Goal: Task Accomplishment & Management: Use online tool/utility

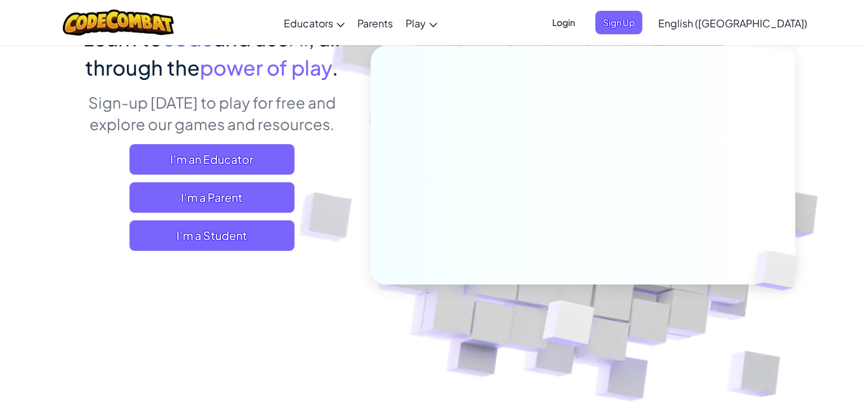
scroll to position [130, 0]
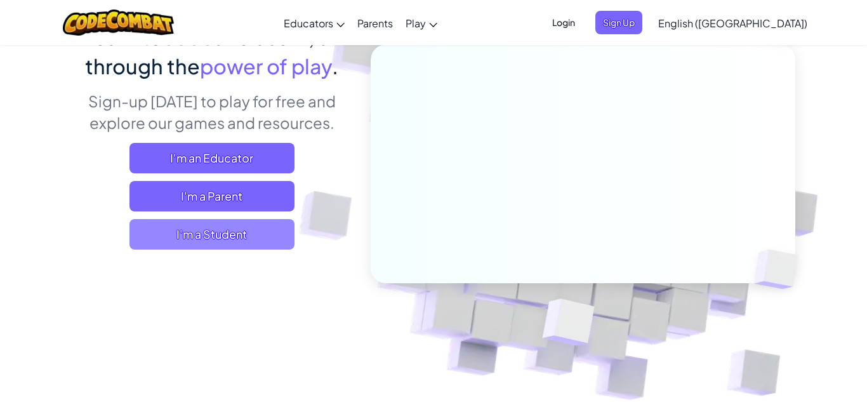
click at [180, 242] on span "I'm a Student" at bounding box center [211, 234] width 165 height 30
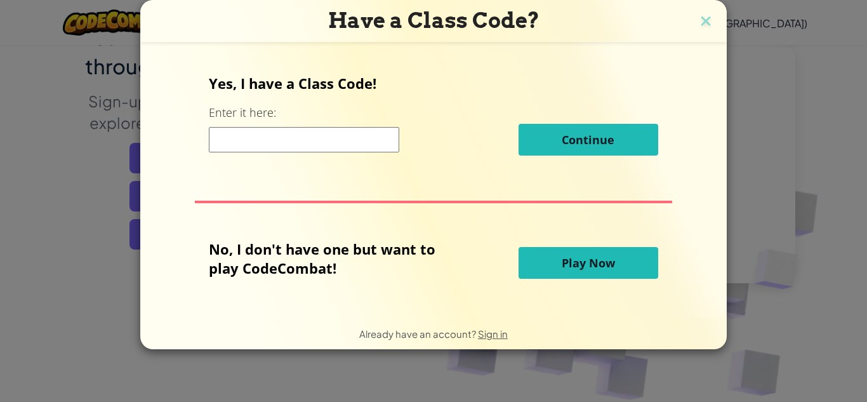
click at [704, 9] on h3 "Have a Class Code?" at bounding box center [433, 21] width 567 height 26
click at [704, 13] on img at bounding box center [706, 22] width 17 height 19
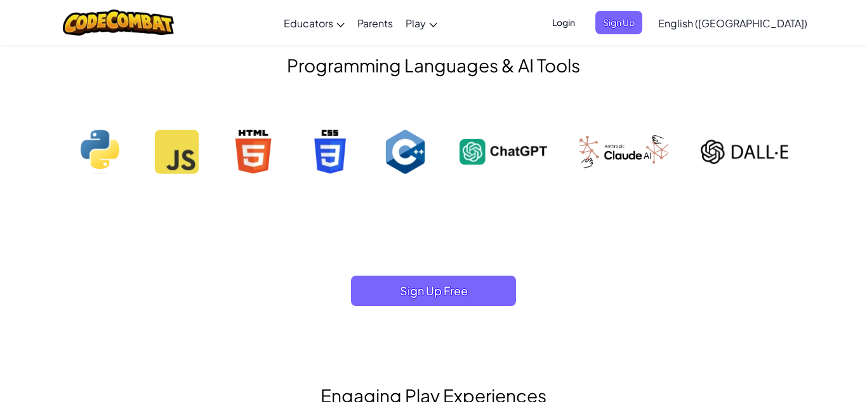
scroll to position [1350, 0]
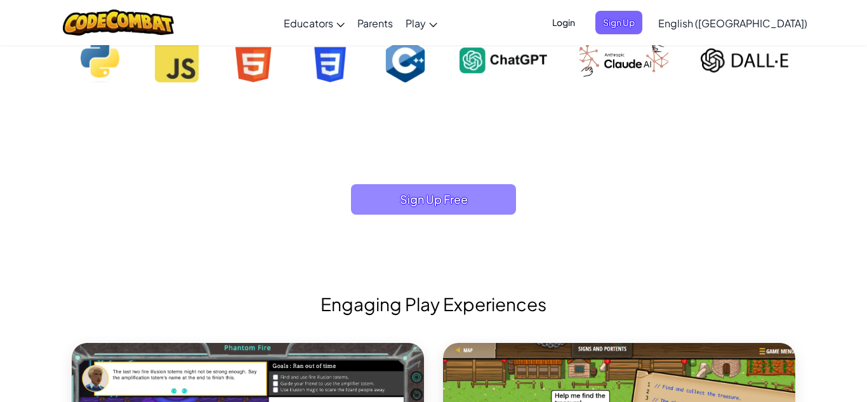
click at [411, 195] on span "Sign Up Free" at bounding box center [433, 199] width 165 height 30
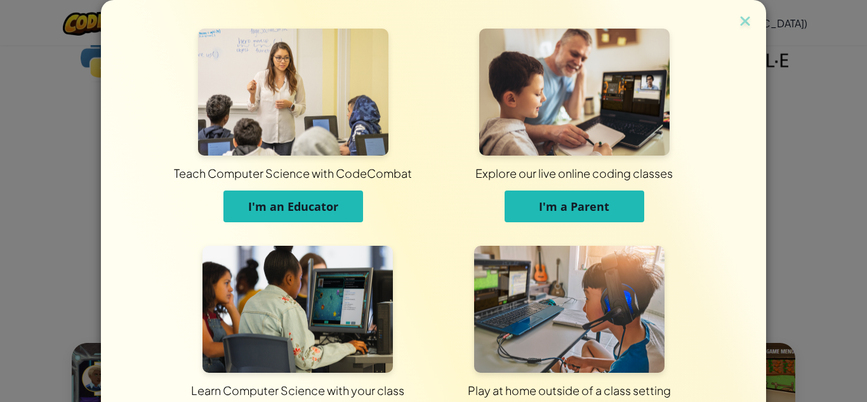
scroll to position [101, 0]
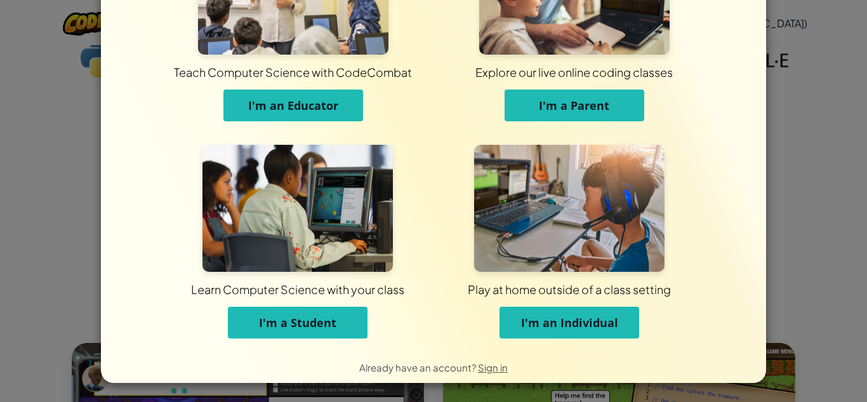
click at [328, 310] on button "I'm a Student" at bounding box center [298, 323] width 140 height 32
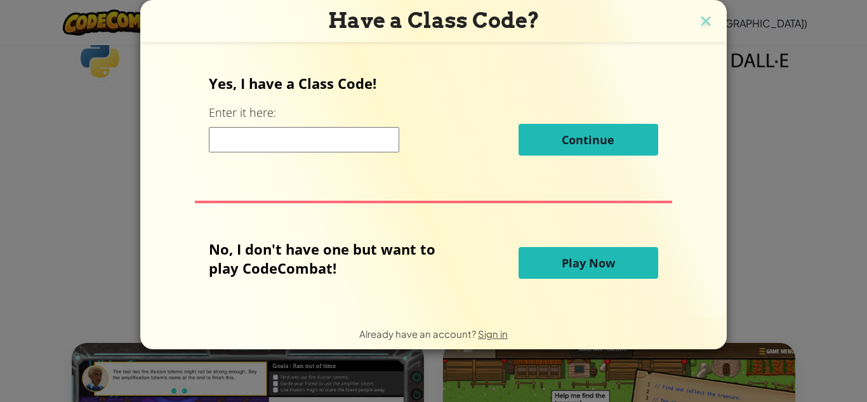
scroll to position [0, 0]
click at [86, 248] on div "Have a Class Code? Yes, I have a Class Code! Enter it here: Continue No, I don'…" at bounding box center [433, 201] width 867 height 402
click at [62, 139] on div "Have a Class Code? Yes, I have a Class Code! Enter it here: Continue No, I don'…" at bounding box center [433, 201] width 867 height 402
click at [703, 18] on img at bounding box center [706, 22] width 17 height 19
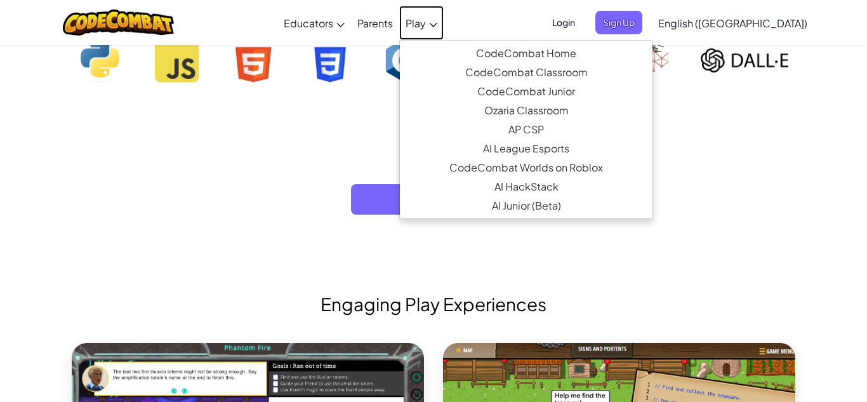
click at [444, 30] on link "Play" at bounding box center [421, 23] width 44 height 34
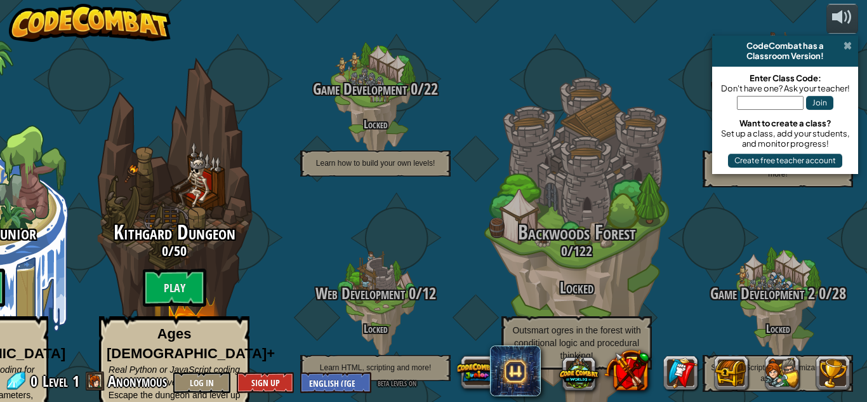
click at [848, 46] on span at bounding box center [848, 46] width 8 height 10
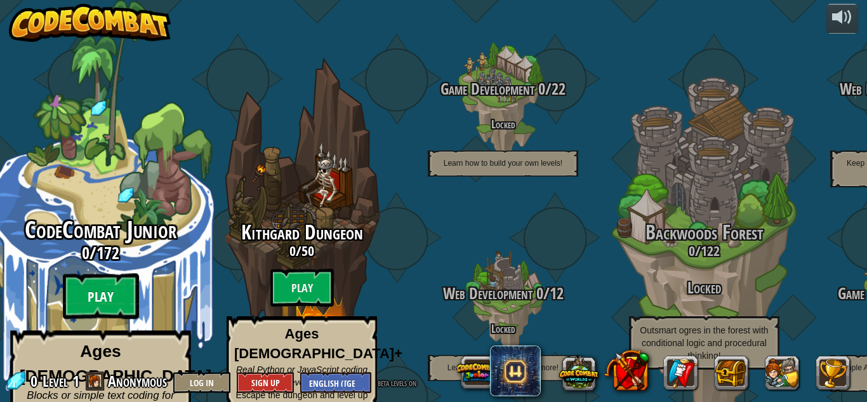
click at [72, 274] on btn "Play" at bounding box center [101, 297] width 76 height 46
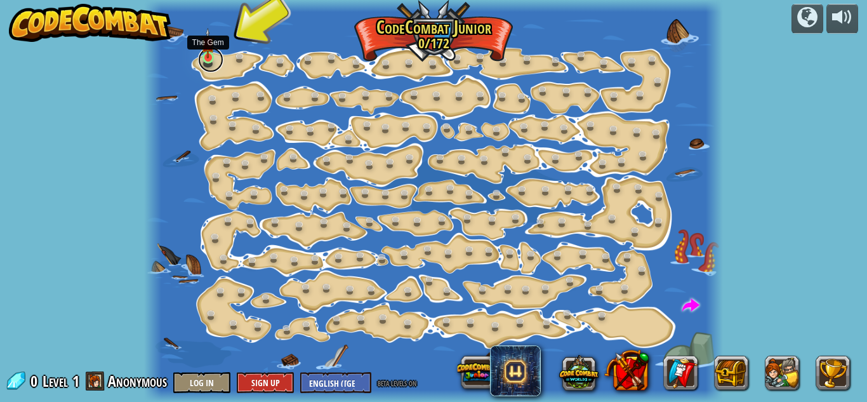
click at [211, 61] on link at bounding box center [210, 59] width 25 height 25
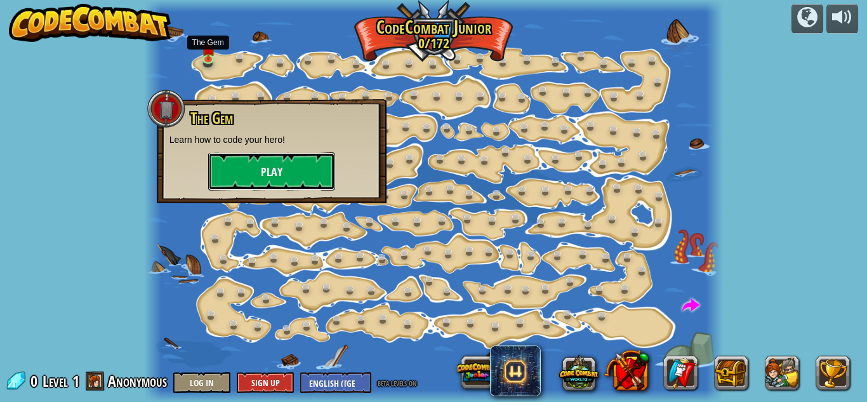
click at [304, 185] on button "Play" at bounding box center [271, 171] width 127 height 38
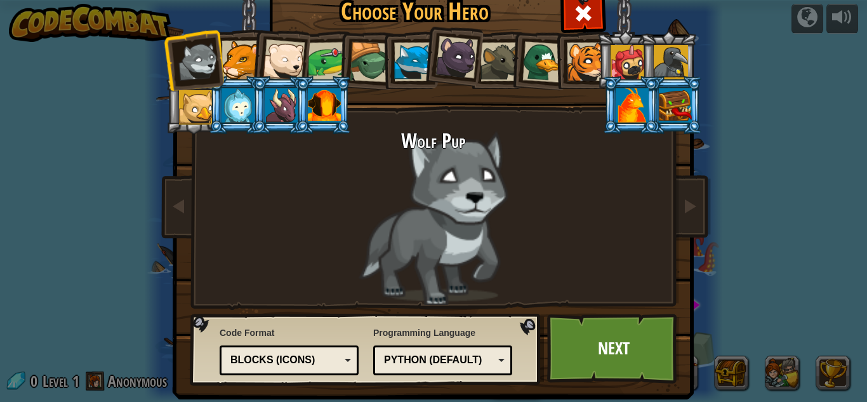
click at [241, 58] on div at bounding box center [241, 60] width 39 height 39
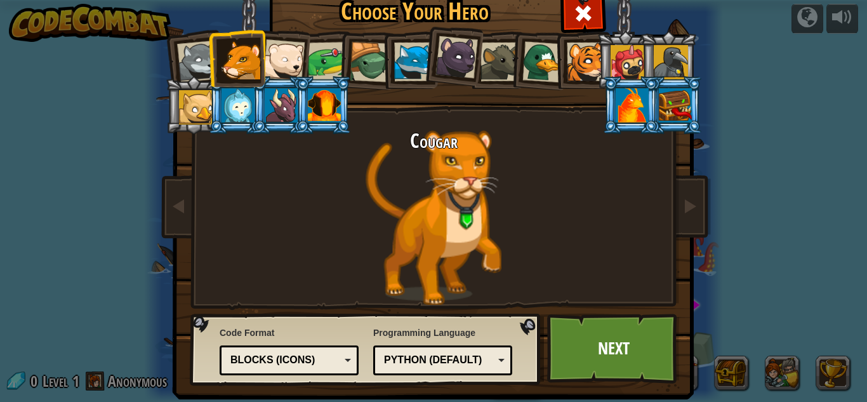
click at [185, 51] on div at bounding box center [198, 62] width 42 height 42
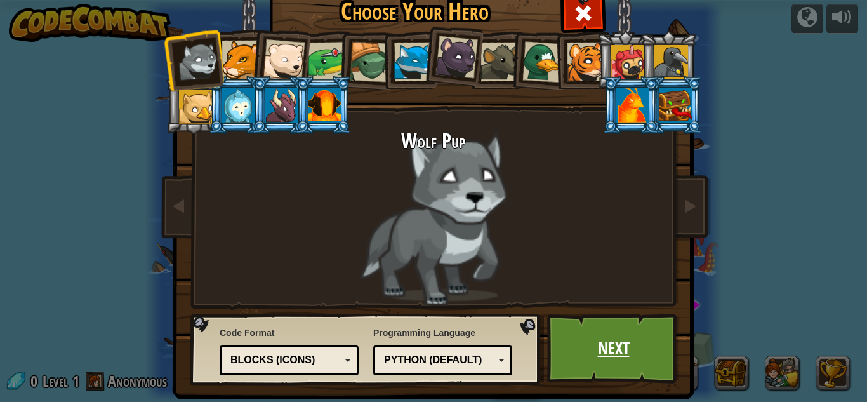
click at [595, 350] on link "Next" at bounding box center [613, 349] width 133 height 70
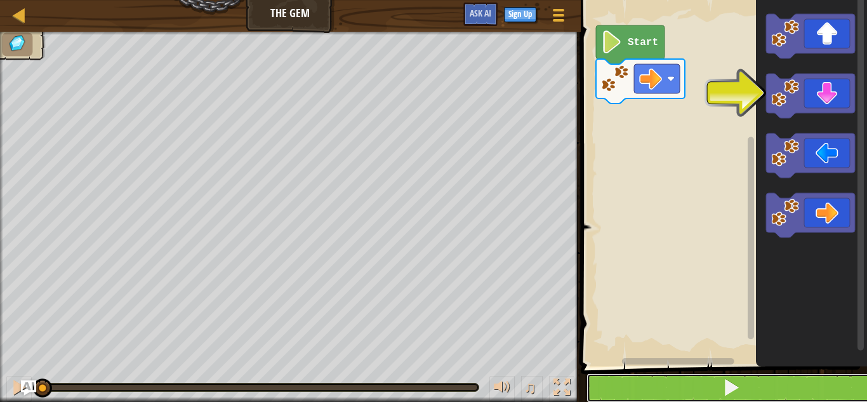
click at [708, 389] on button at bounding box center [731, 387] width 290 height 29
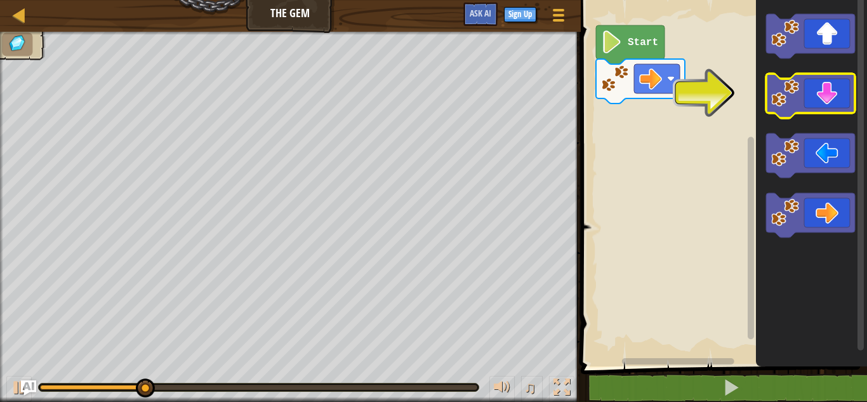
click at [800, 74] on icon "Blockly Workspace" at bounding box center [810, 96] width 89 height 44
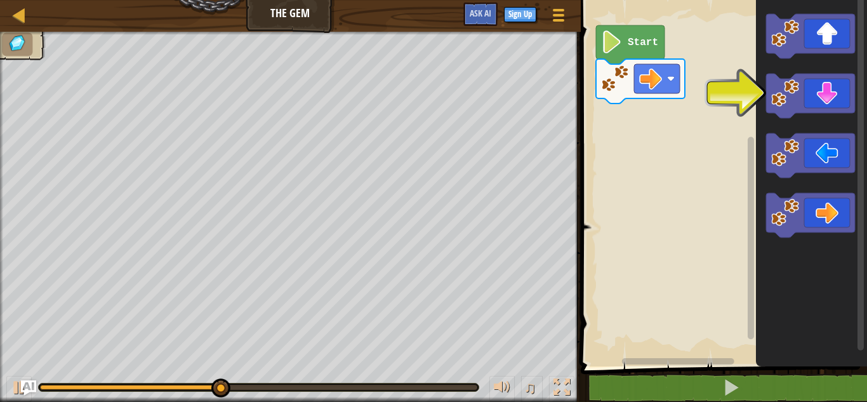
click at [691, 98] on rect "Blockly Workspace" at bounding box center [722, 180] width 290 height 373
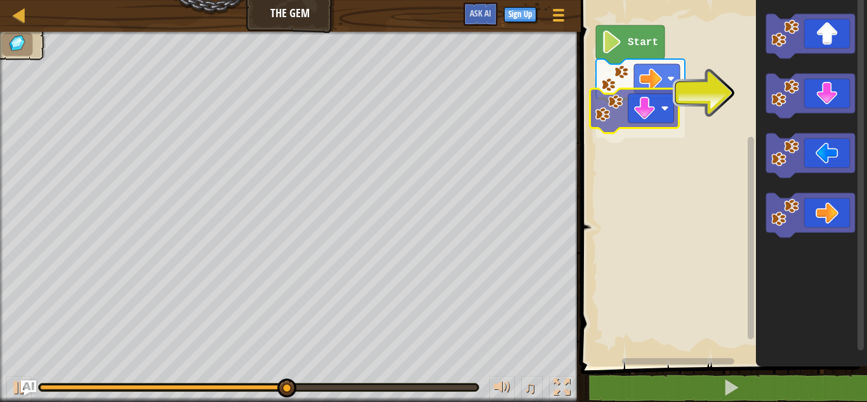
click at [622, 119] on div "Start" at bounding box center [722, 180] width 290 height 373
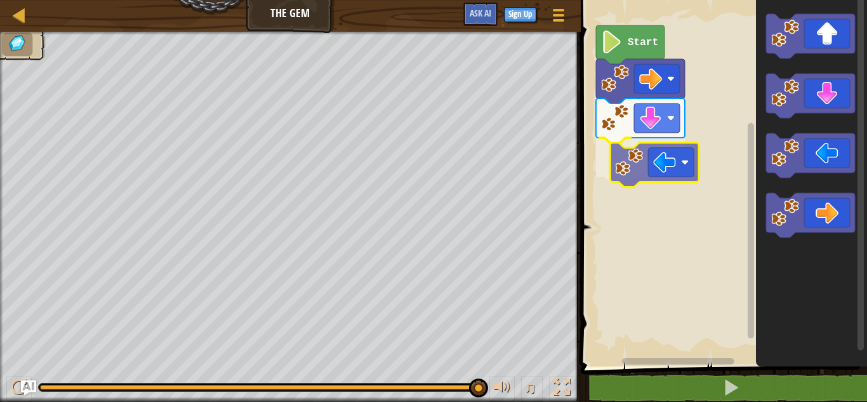
click at [659, 172] on div "Start" at bounding box center [722, 180] width 290 height 373
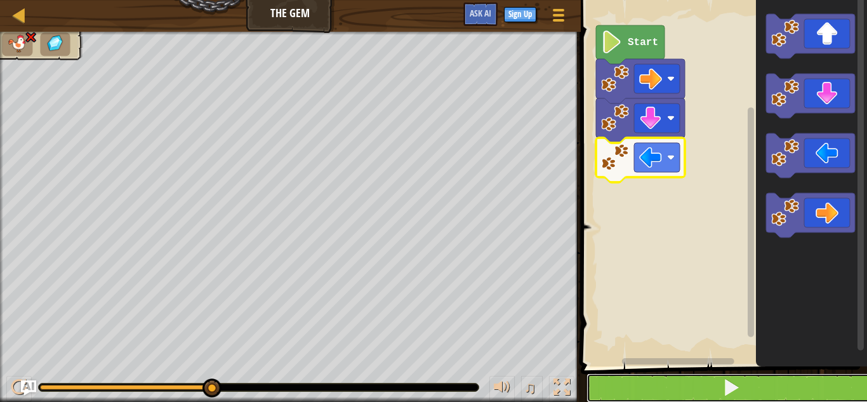
click at [717, 395] on button at bounding box center [731, 387] width 290 height 29
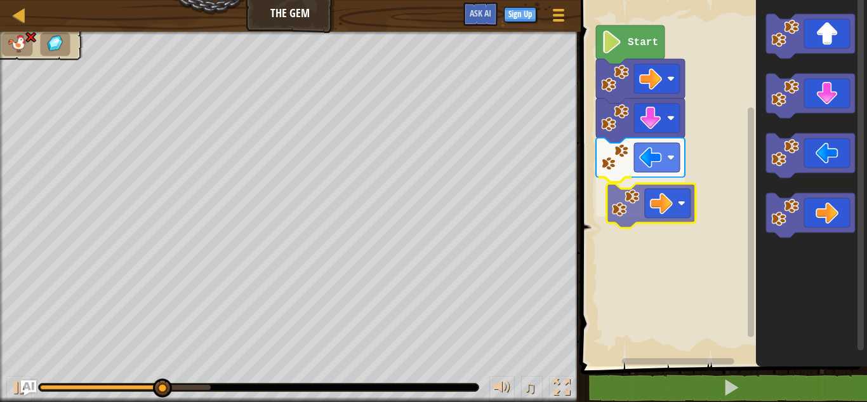
click at [621, 194] on div "Start" at bounding box center [722, 180] width 290 height 373
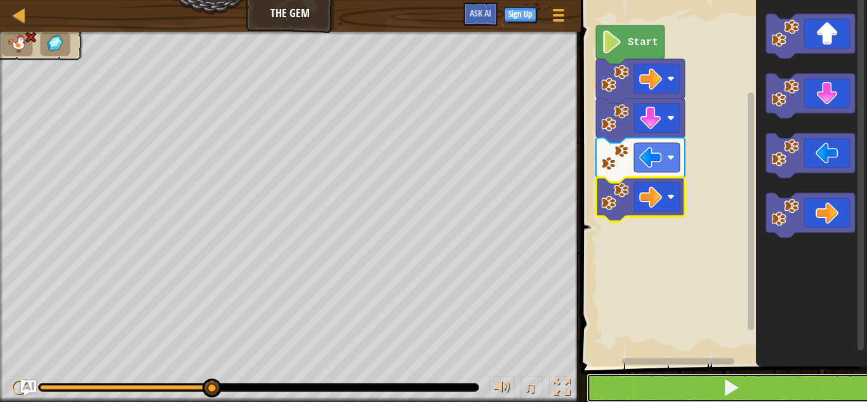
click at [652, 393] on button at bounding box center [731, 387] width 290 height 29
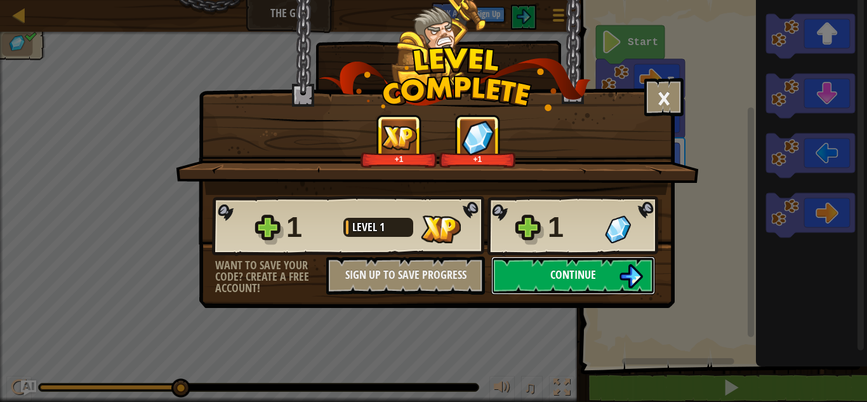
click at [576, 284] on button "Continue" at bounding box center [573, 275] width 164 height 38
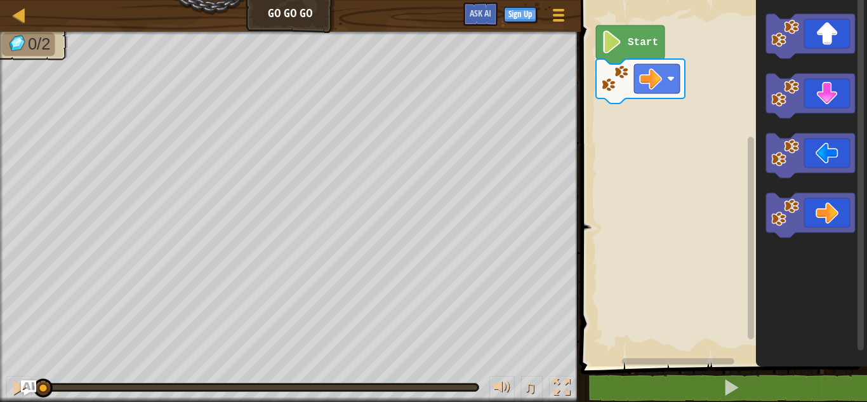
click at [0, 393] on div "♫" at bounding box center [290, 384] width 581 height 38
click at [36, 398] on div "♫" at bounding box center [290, 384] width 581 height 38
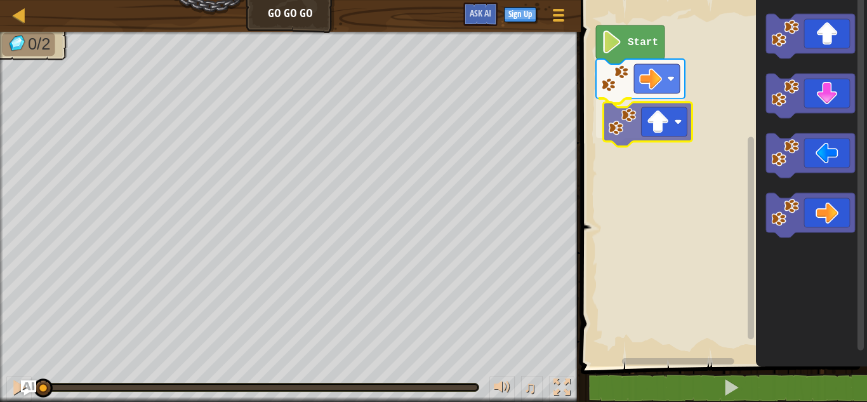
click at [654, 124] on div "Start" at bounding box center [722, 180] width 290 height 373
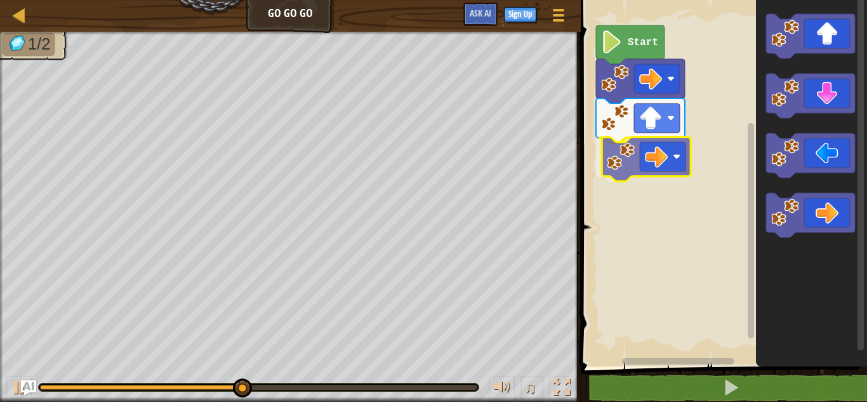
click at [640, 145] on div "Start" at bounding box center [722, 180] width 290 height 373
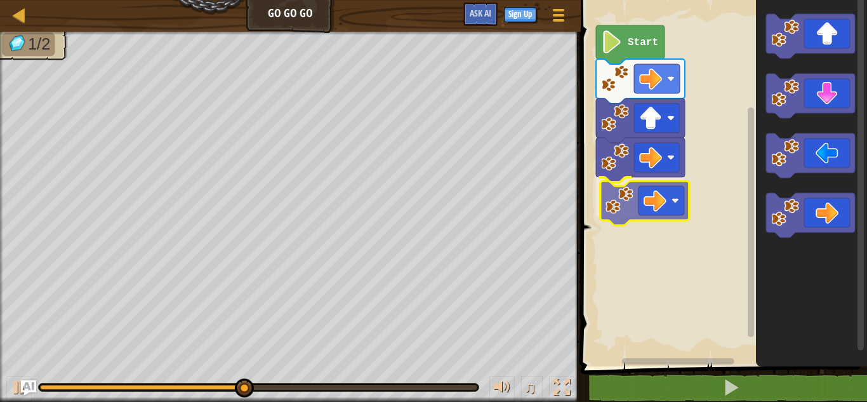
click at [610, 204] on div "Start" at bounding box center [722, 180] width 290 height 373
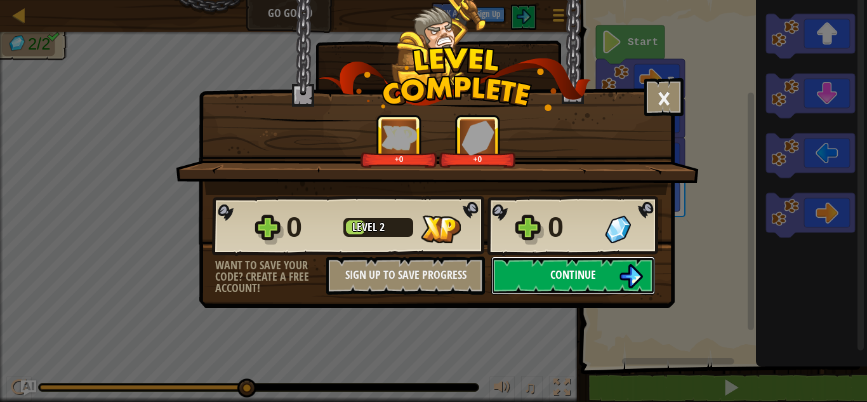
click at [528, 268] on button "Continue" at bounding box center [573, 275] width 164 height 38
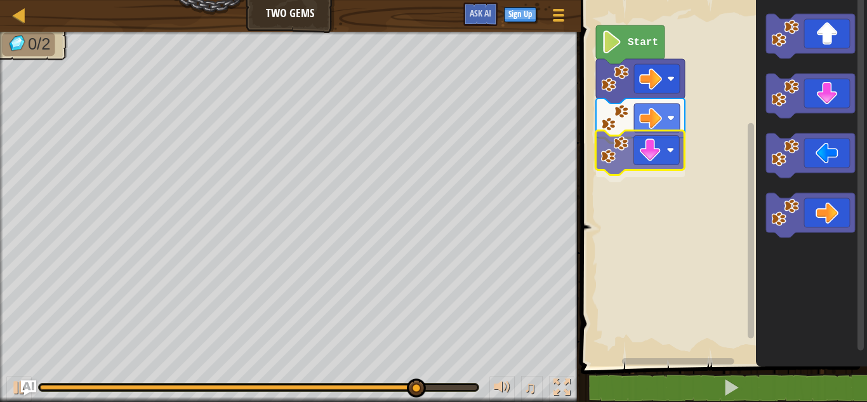
click at [648, 163] on div "Start" at bounding box center [722, 180] width 290 height 373
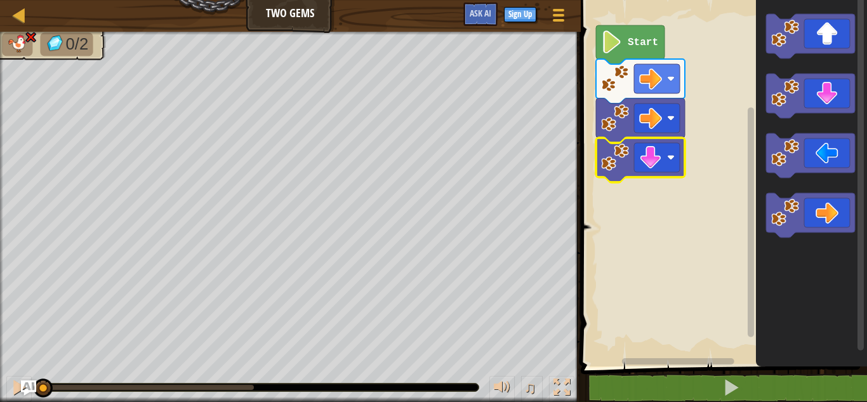
drag, startPoint x: 258, startPoint y: 383, endPoint x: 0, endPoint y: 397, distance: 258.7
click at [0, 397] on div "♫" at bounding box center [290, 384] width 581 height 38
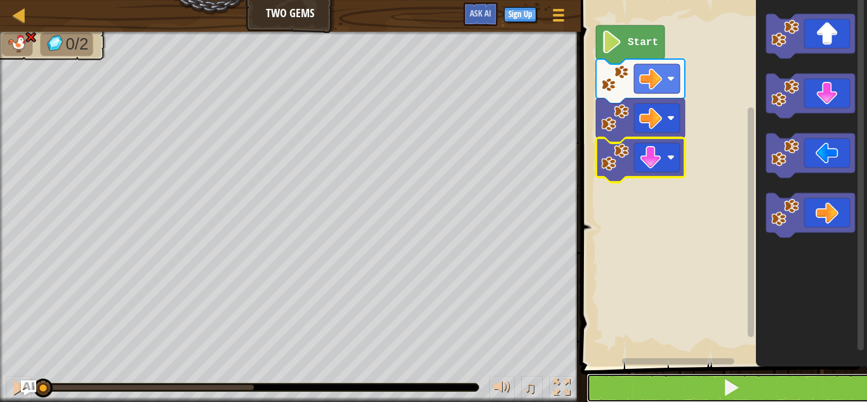
click at [684, 387] on button at bounding box center [731, 387] width 290 height 29
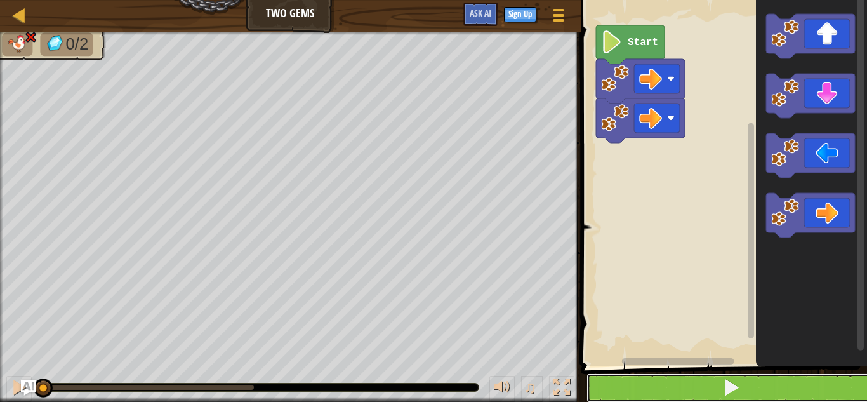
click at [686, 385] on button at bounding box center [731, 387] width 290 height 29
click at [645, 391] on button at bounding box center [731, 387] width 290 height 29
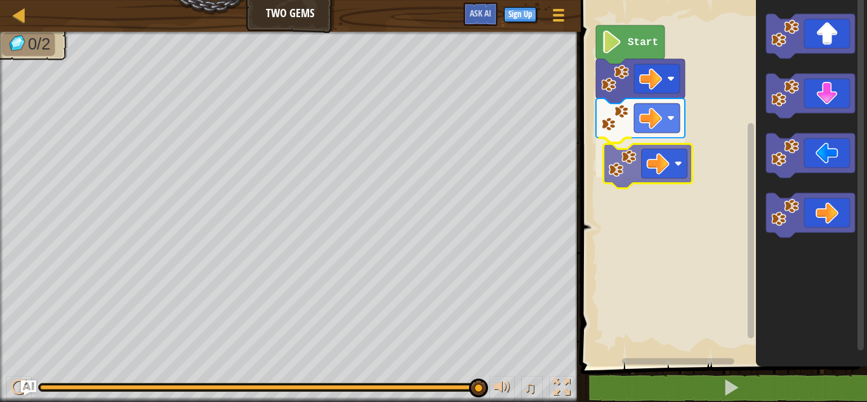
click at [627, 162] on div "Start" at bounding box center [722, 180] width 290 height 373
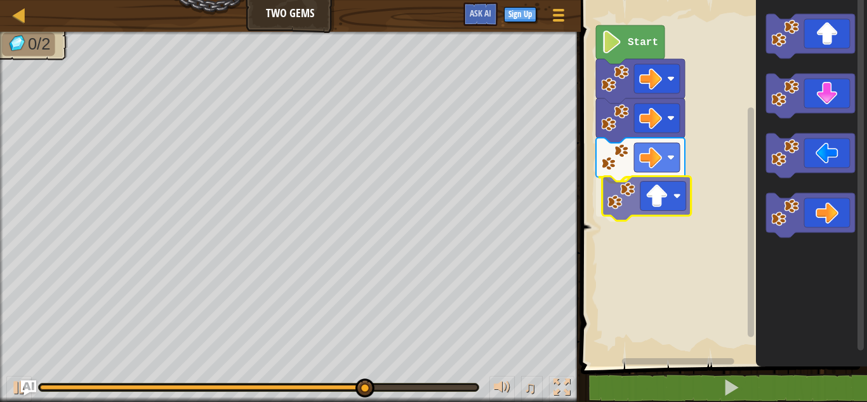
click at [632, 195] on div "Start" at bounding box center [722, 180] width 290 height 373
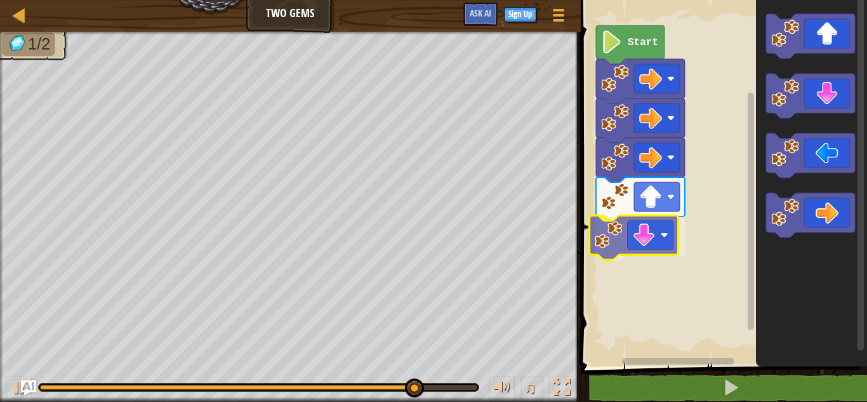
click at [646, 230] on div "Start" at bounding box center [722, 180] width 290 height 373
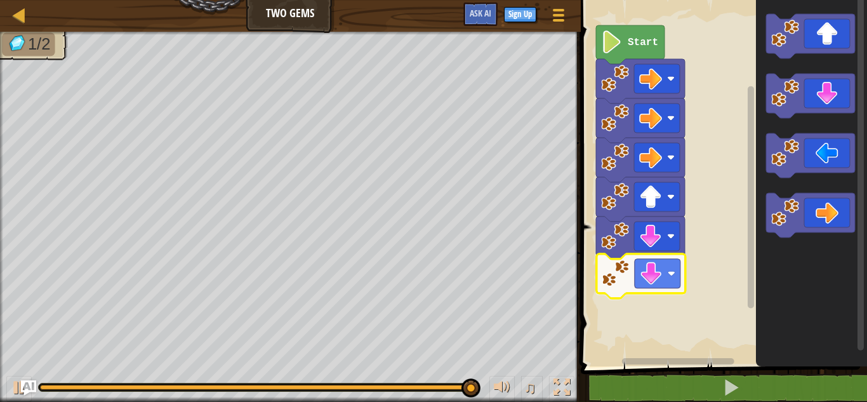
click at [620, 286] on div "Start" at bounding box center [722, 180] width 290 height 373
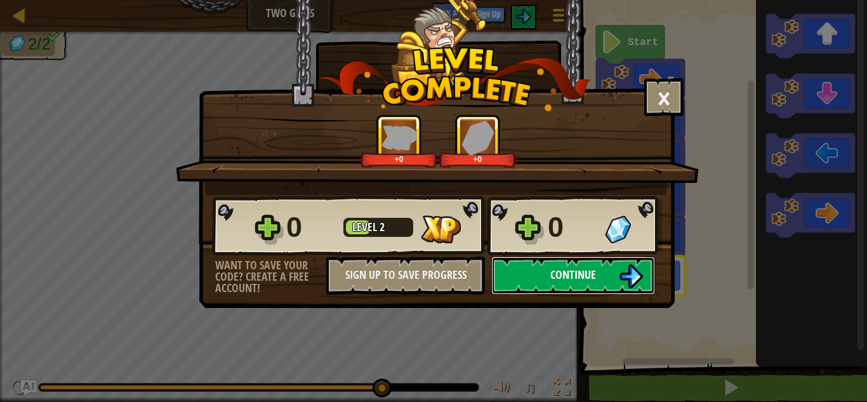
click at [564, 273] on span "Continue" at bounding box center [573, 275] width 46 height 16
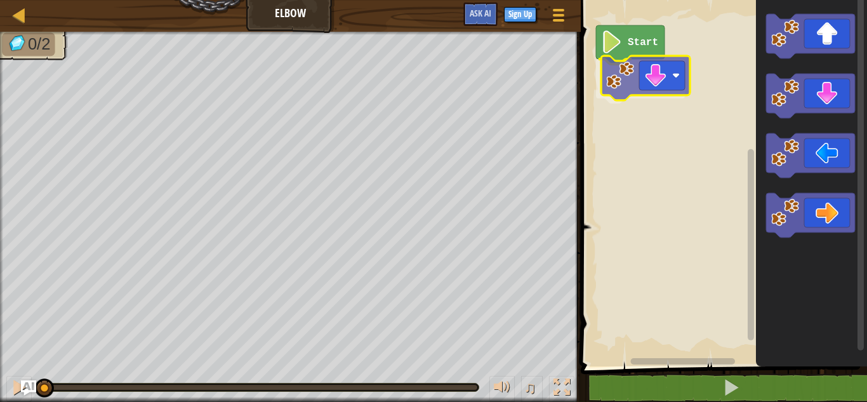
click at [642, 60] on div "Start" at bounding box center [722, 180] width 290 height 373
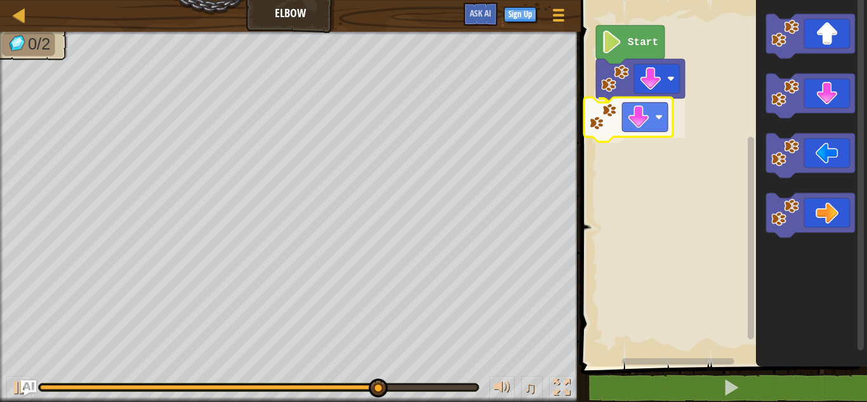
click at [624, 119] on div "Start" at bounding box center [722, 180] width 290 height 373
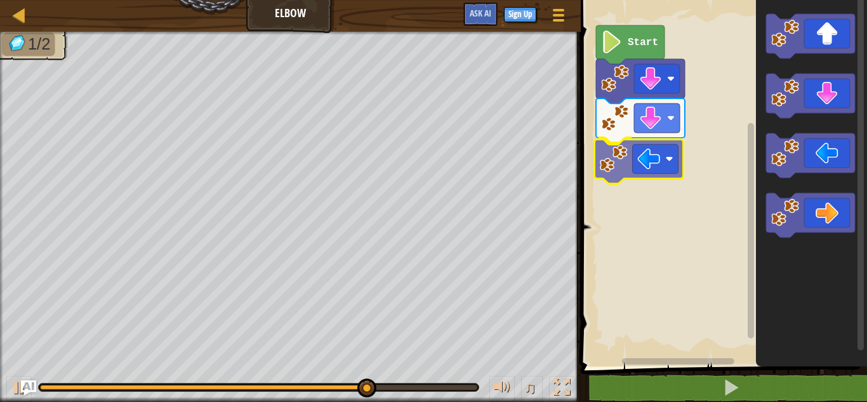
click at [609, 164] on div "Start" at bounding box center [722, 180] width 290 height 373
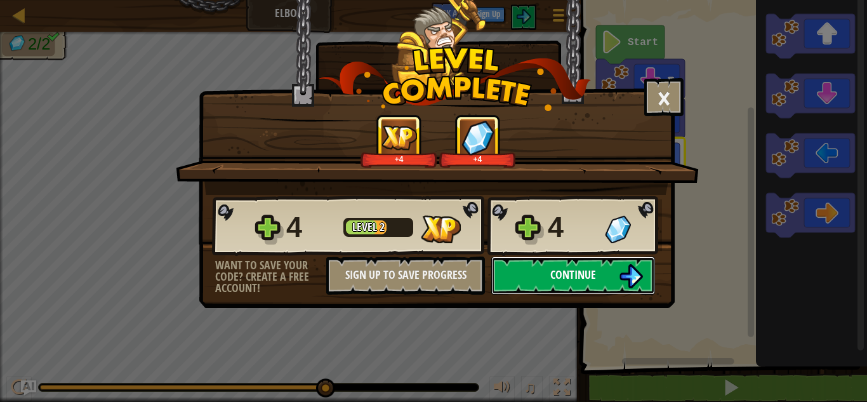
click at [559, 272] on span "Continue" at bounding box center [573, 275] width 46 height 16
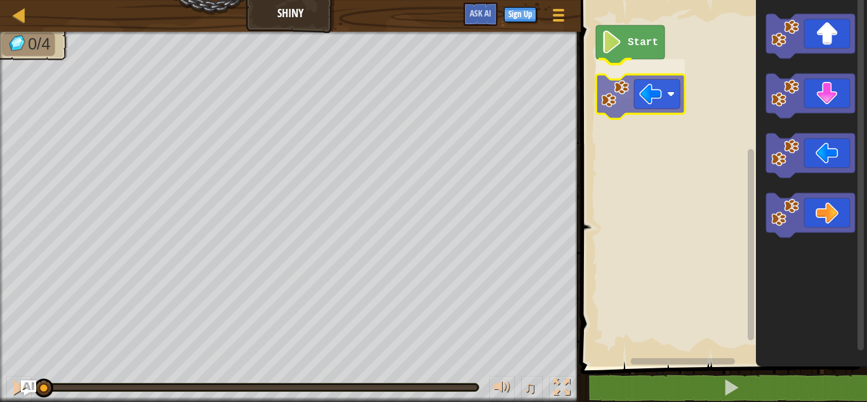
click at [661, 98] on div "Start" at bounding box center [722, 180] width 290 height 373
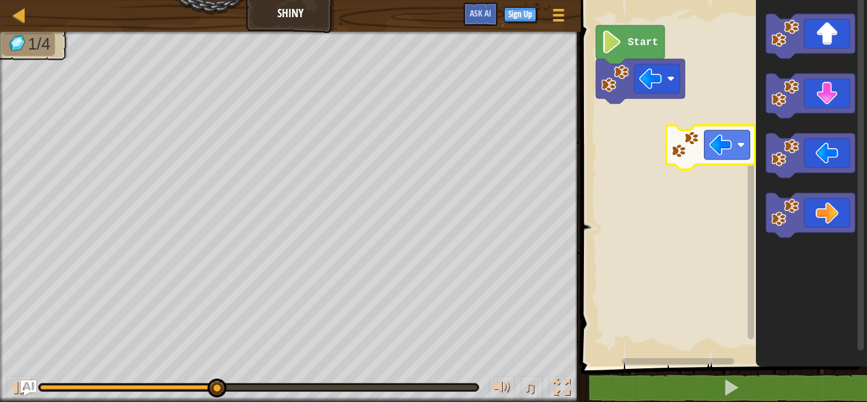
click at [675, 129] on div "Start" at bounding box center [722, 180] width 290 height 373
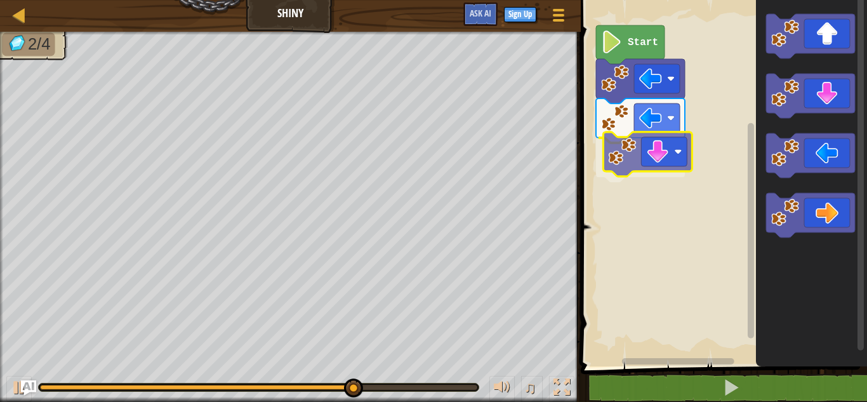
click at [674, 138] on div "Start" at bounding box center [722, 180] width 290 height 373
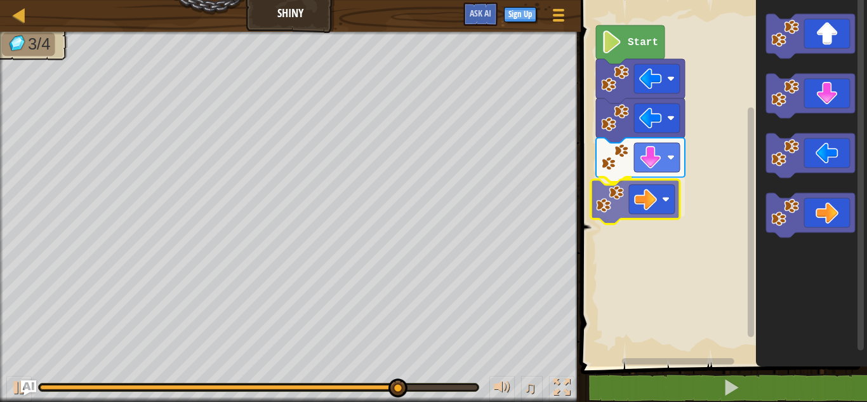
click at [651, 185] on div "Start" at bounding box center [722, 180] width 290 height 373
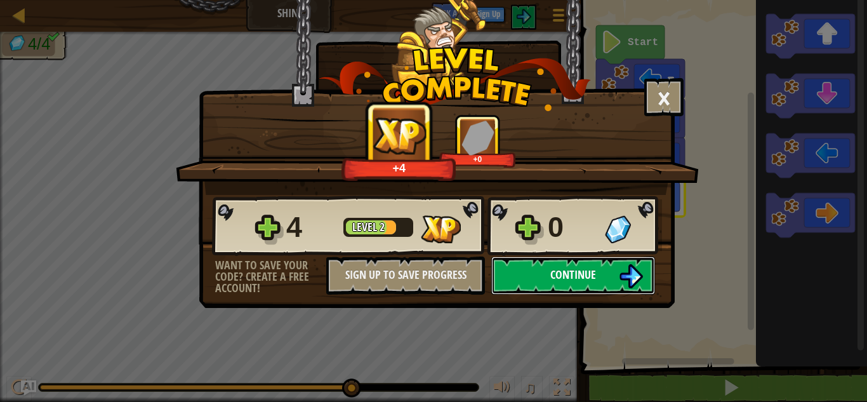
click at [520, 279] on button "Continue" at bounding box center [573, 275] width 164 height 38
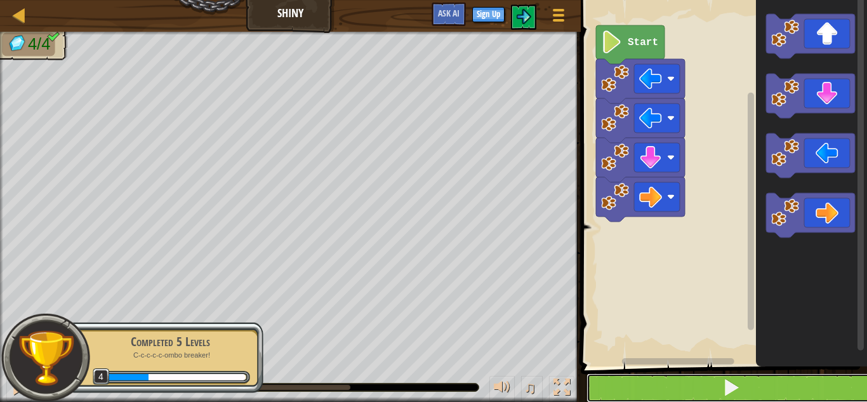
click at [698, 379] on button at bounding box center [731, 387] width 290 height 29
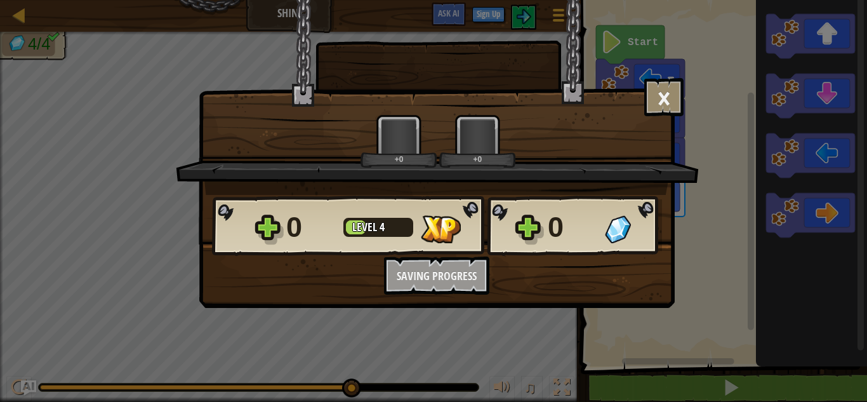
scroll to position [1, 0]
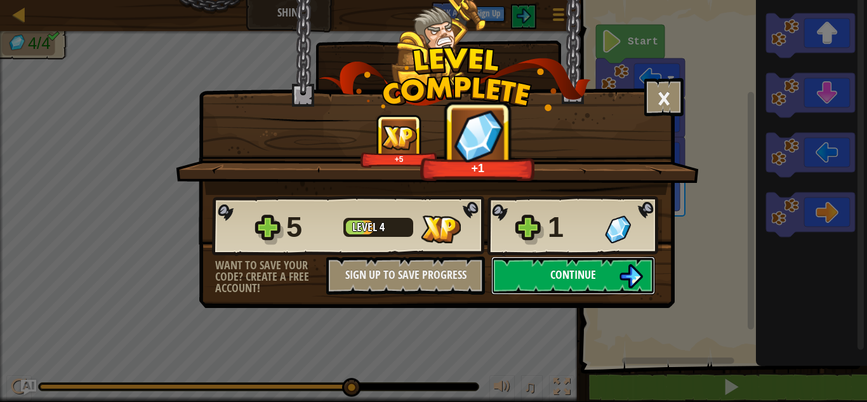
click at [553, 270] on span "Continue" at bounding box center [573, 275] width 46 height 16
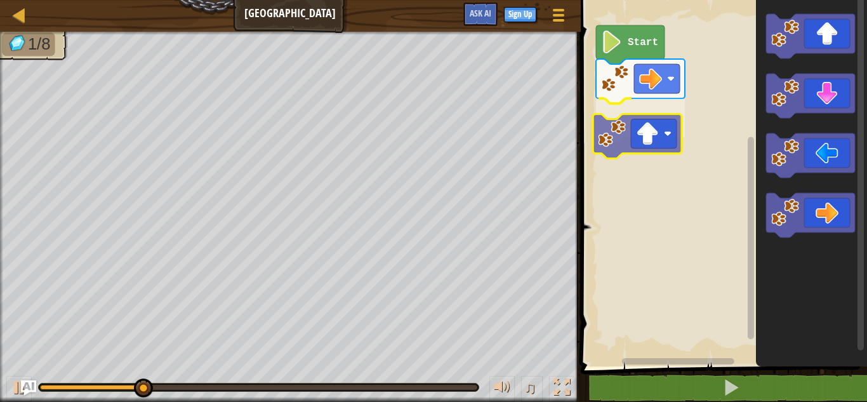
click at [651, 148] on div "Start" at bounding box center [722, 180] width 290 height 373
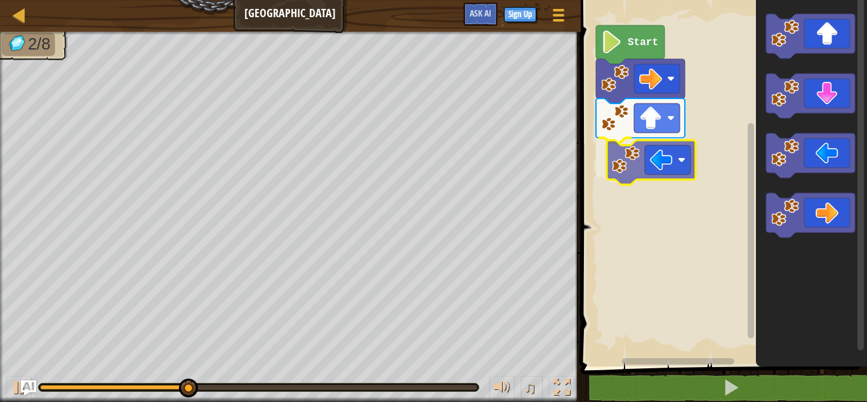
click at [656, 162] on div "Start" at bounding box center [722, 180] width 290 height 373
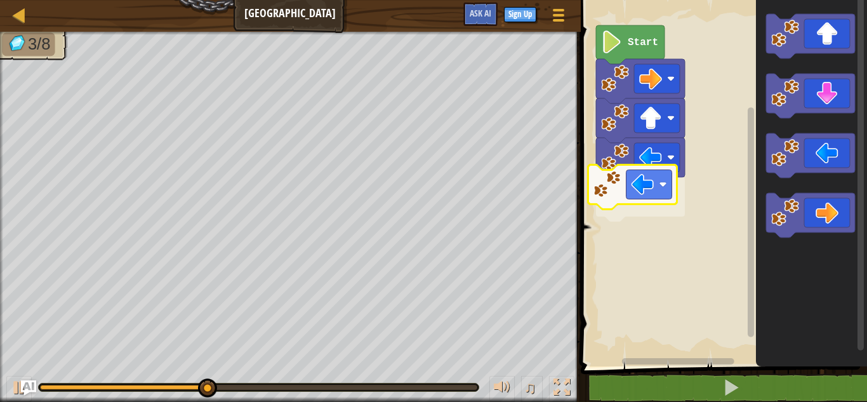
click at [646, 198] on div "Start" at bounding box center [722, 180] width 290 height 373
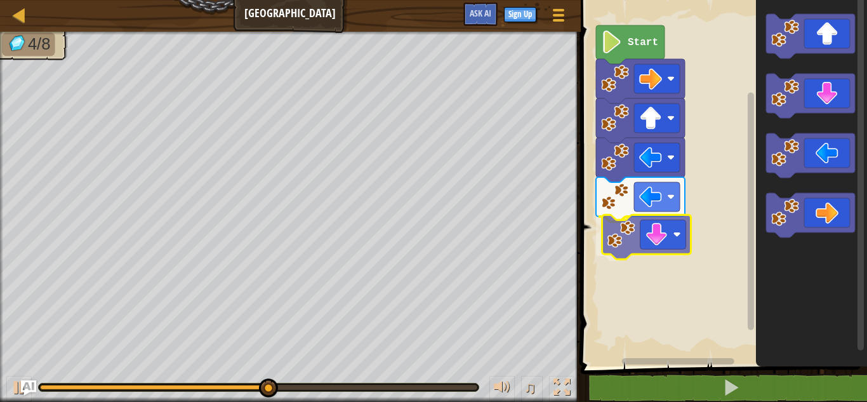
click at [650, 237] on div "Start" at bounding box center [722, 180] width 290 height 373
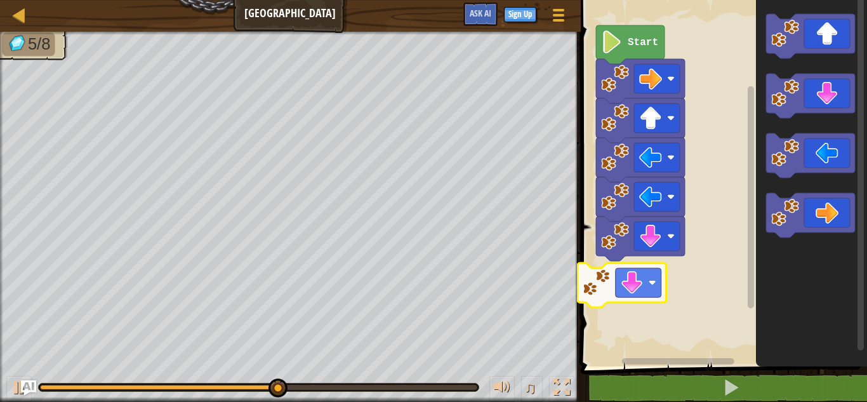
click at [651, 274] on div "Start" at bounding box center [722, 180] width 290 height 373
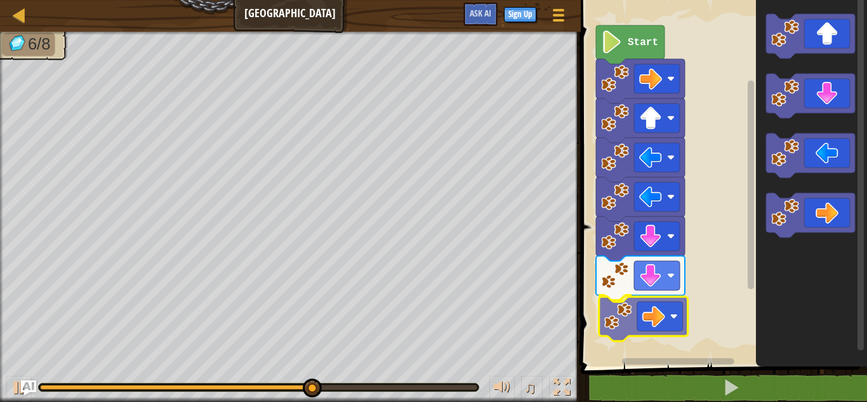
click at [665, 318] on div "Start" at bounding box center [722, 180] width 290 height 373
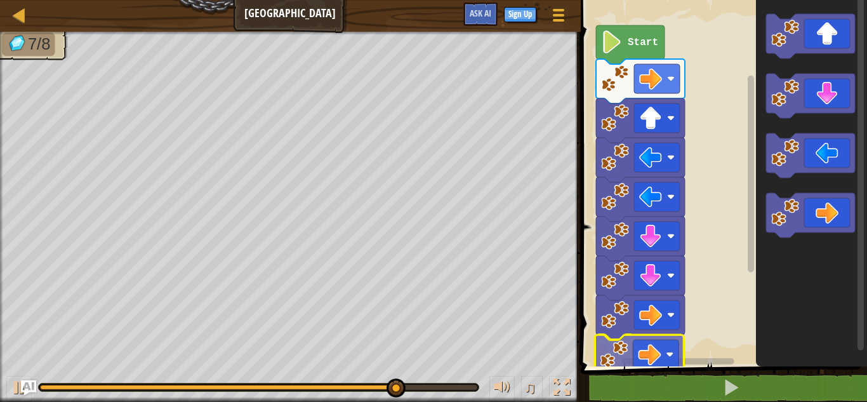
click at [650, 370] on div "1 ההההההההההההההההההההההההההההההההההההההההההההההההההההההההההההההההההההההההההההה…" at bounding box center [722, 204] width 290 height 397
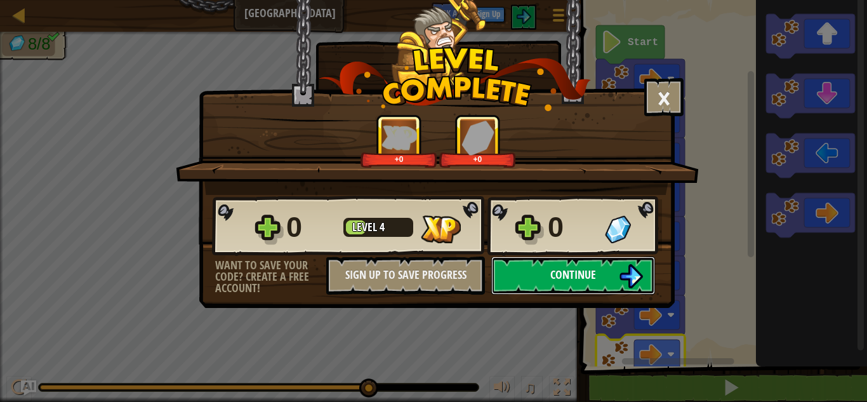
click at [523, 274] on button "Continue" at bounding box center [573, 275] width 164 height 38
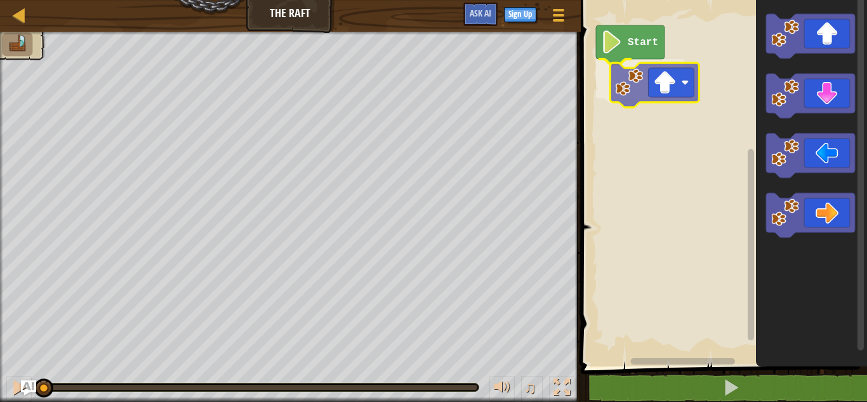
click at [635, 100] on div "Start" at bounding box center [722, 180] width 290 height 373
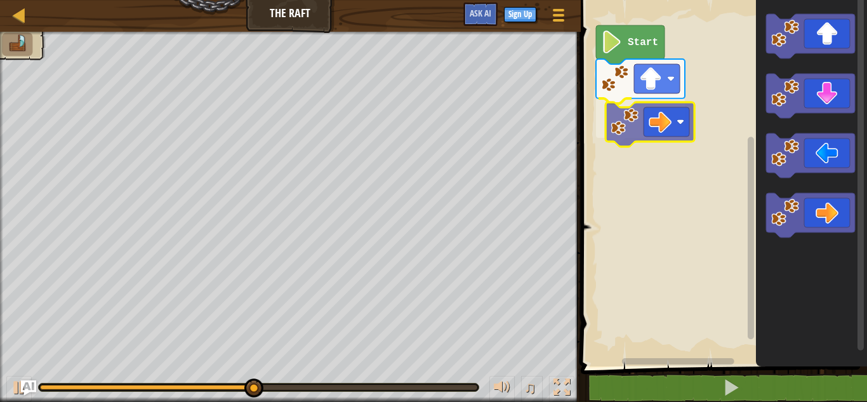
click at [657, 109] on div "Start" at bounding box center [722, 180] width 290 height 373
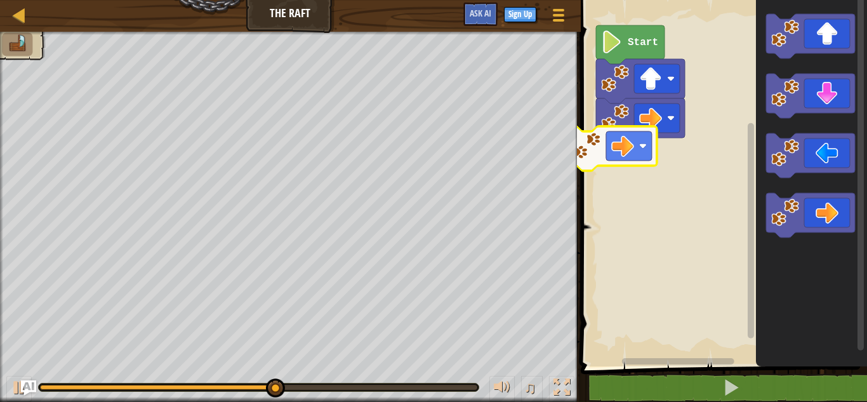
click at [629, 150] on div "Start" at bounding box center [722, 180] width 290 height 373
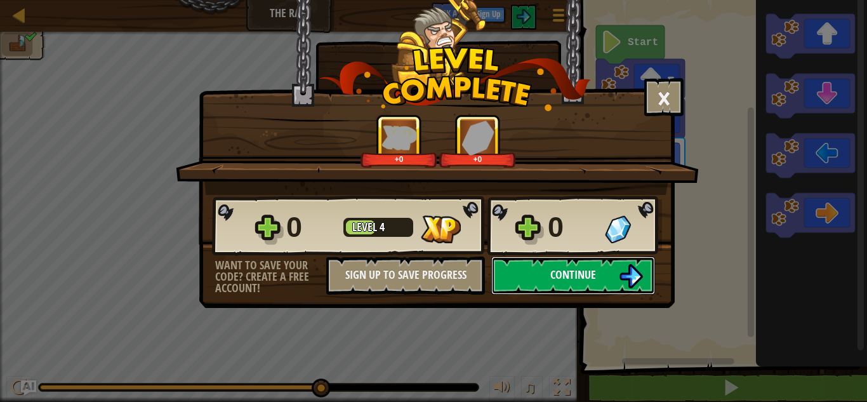
click at [578, 279] on span "Continue" at bounding box center [573, 275] width 46 height 16
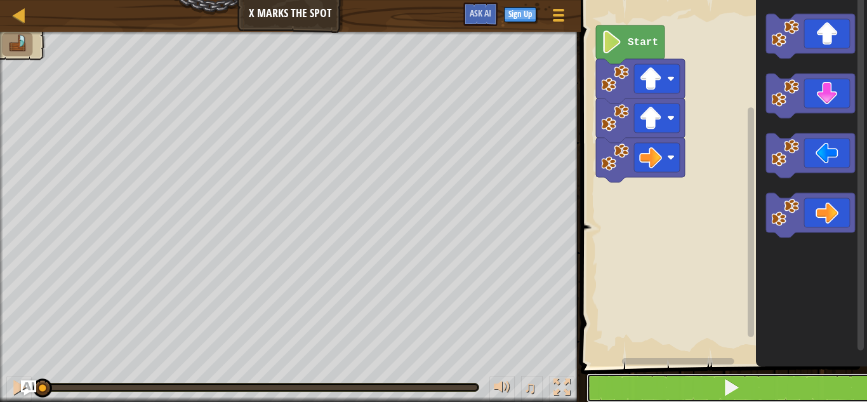
click at [686, 390] on button at bounding box center [731, 387] width 290 height 29
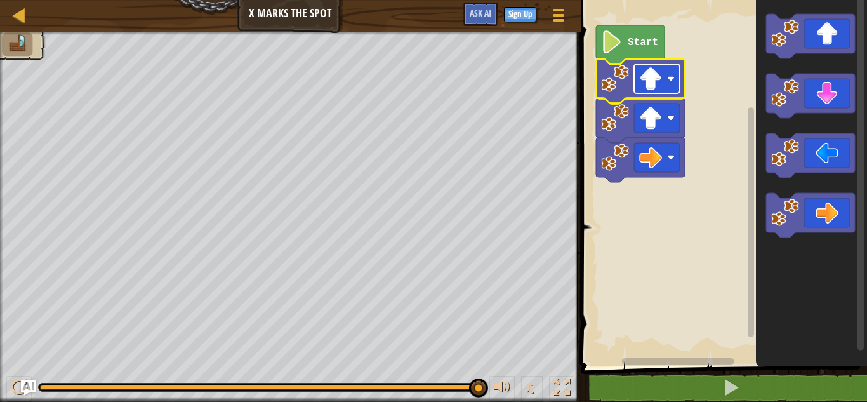
click at [649, 89] on image "Blockly Workspace" at bounding box center [650, 78] width 23 height 23
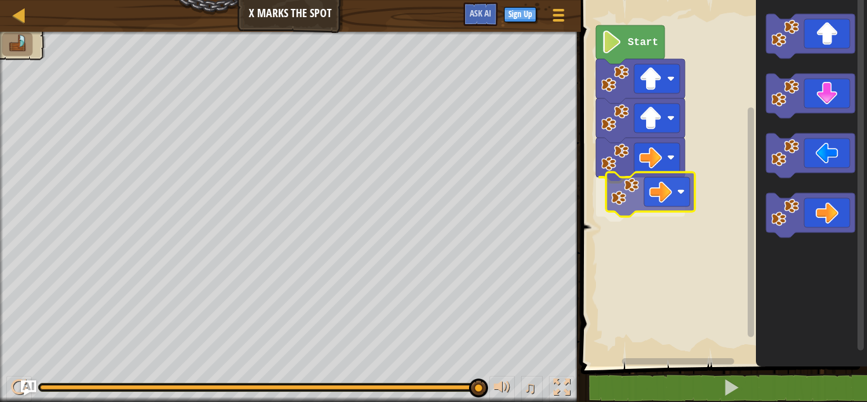
click at [641, 193] on div "Start" at bounding box center [722, 180] width 290 height 373
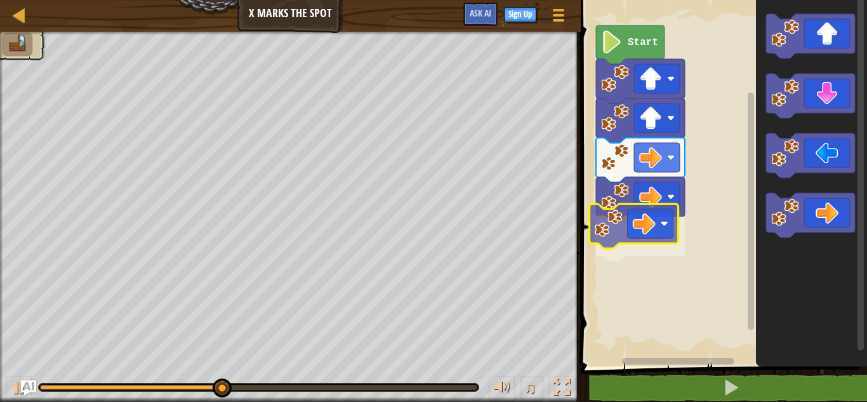
click at [622, 213] on div "Start" at bounding box center [722, 180] width 290 height 373
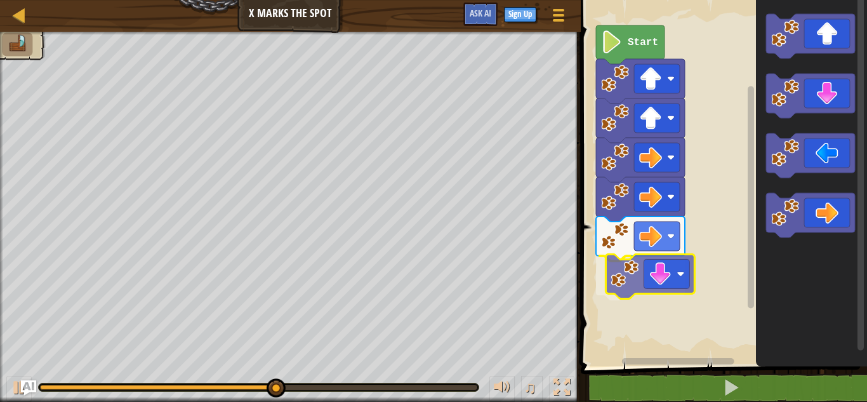
click at [635, 293] on div "Start" at bounding box center [722, 180] width 290 height 373
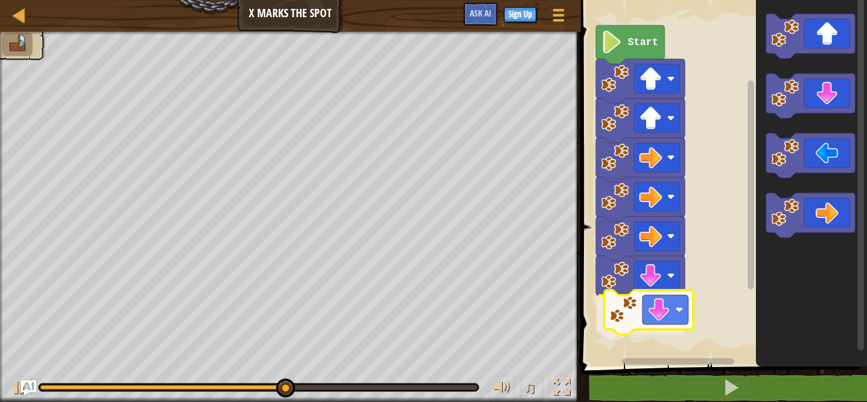
click at [647, 309] on div "Start" at bounding box center [722, 180] width 290 height 373
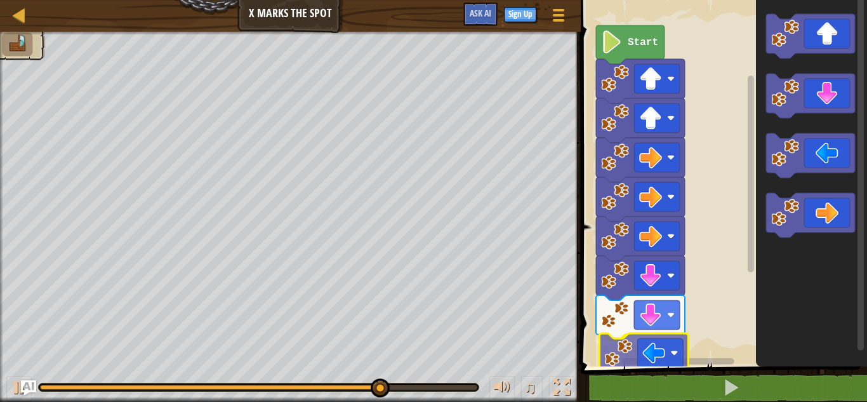
click at [665, 363] on div "Start" at bounding box center [722, 180] width 290 height 373
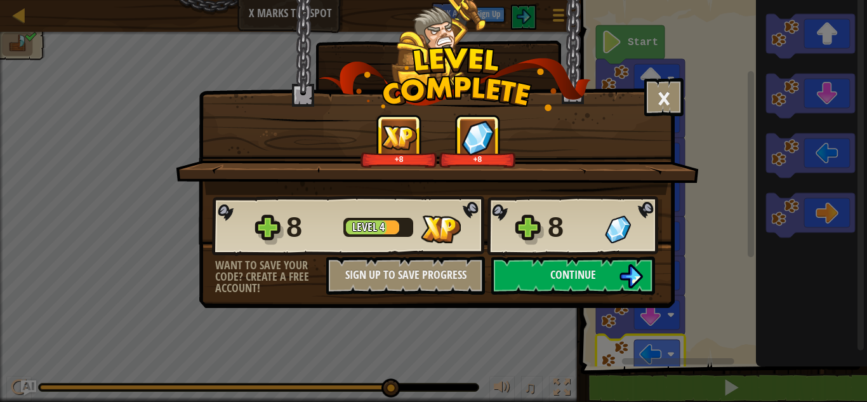
click at [643, 375] on div "× How fun was this level? +8 +8 Reticulating Splines... 8 Level 4 8 Want to sav…" at bounding box center [433, 201] width 867 height 402
